Goal: Check status: Check status

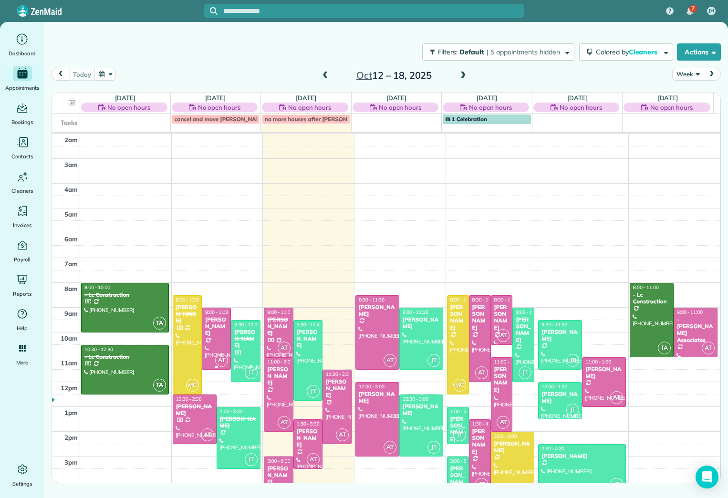
scroll to position [52, 0]
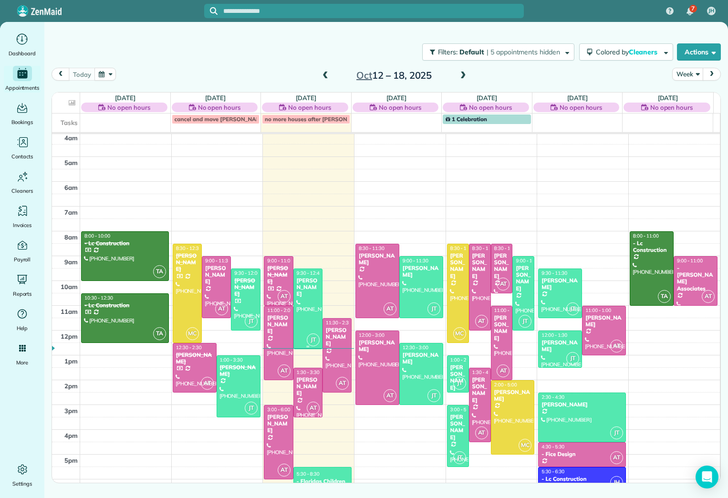
click at [301, 285] on div "[PERSON_NAME]" at bounding box center [307, 287] width 23 height 21
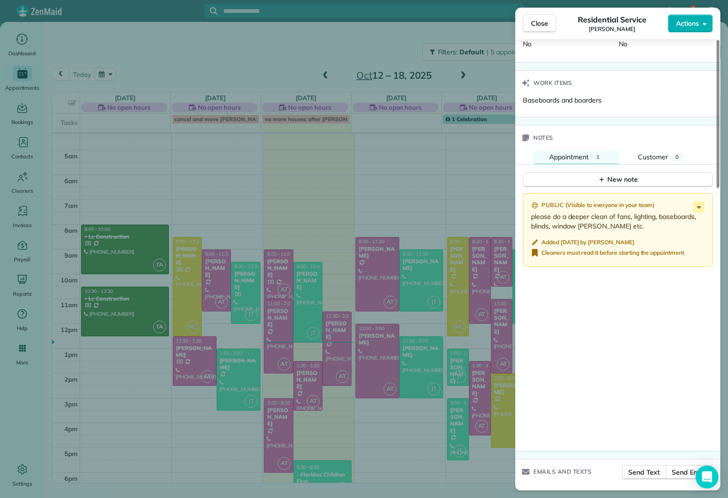
scroll to position [731, 0]
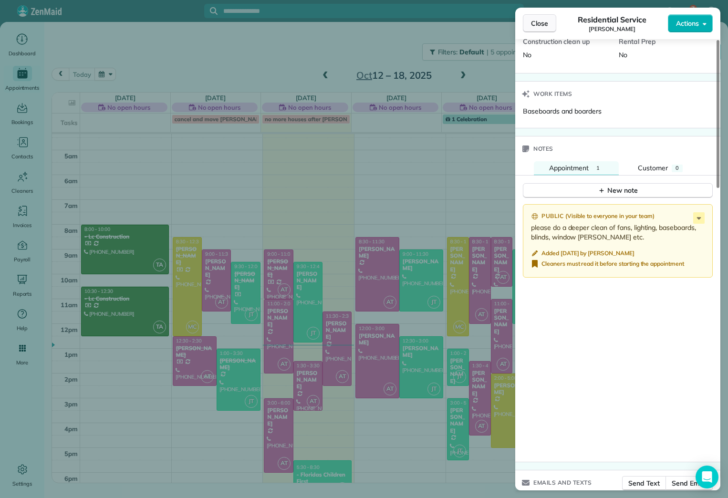
click at [531, 21] on span "Close" at bounding box center [539, 24] width 17 height 10
